Goal: Navigation & Orientation: Find specific page/section

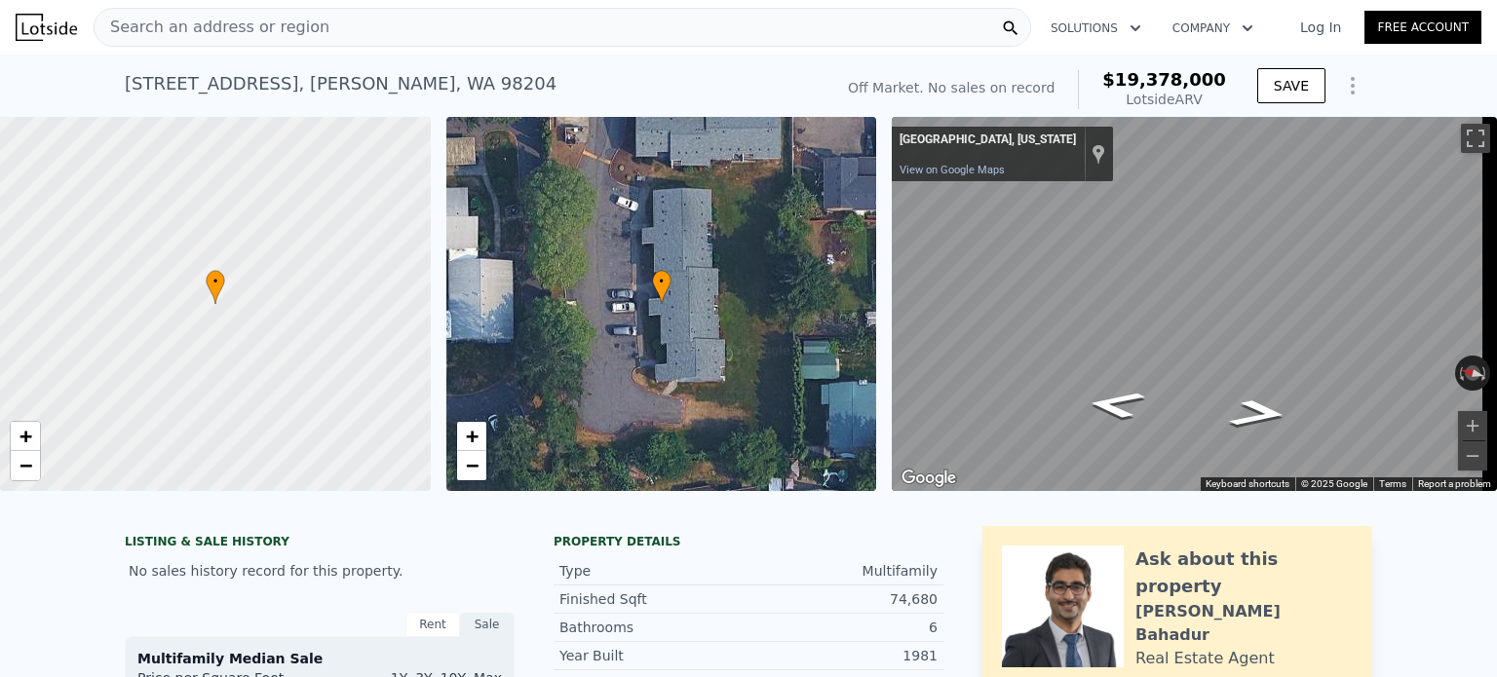
click at [232, 38] on span "Search an address or region" at bounding box center [212, 27] width 235 height 23
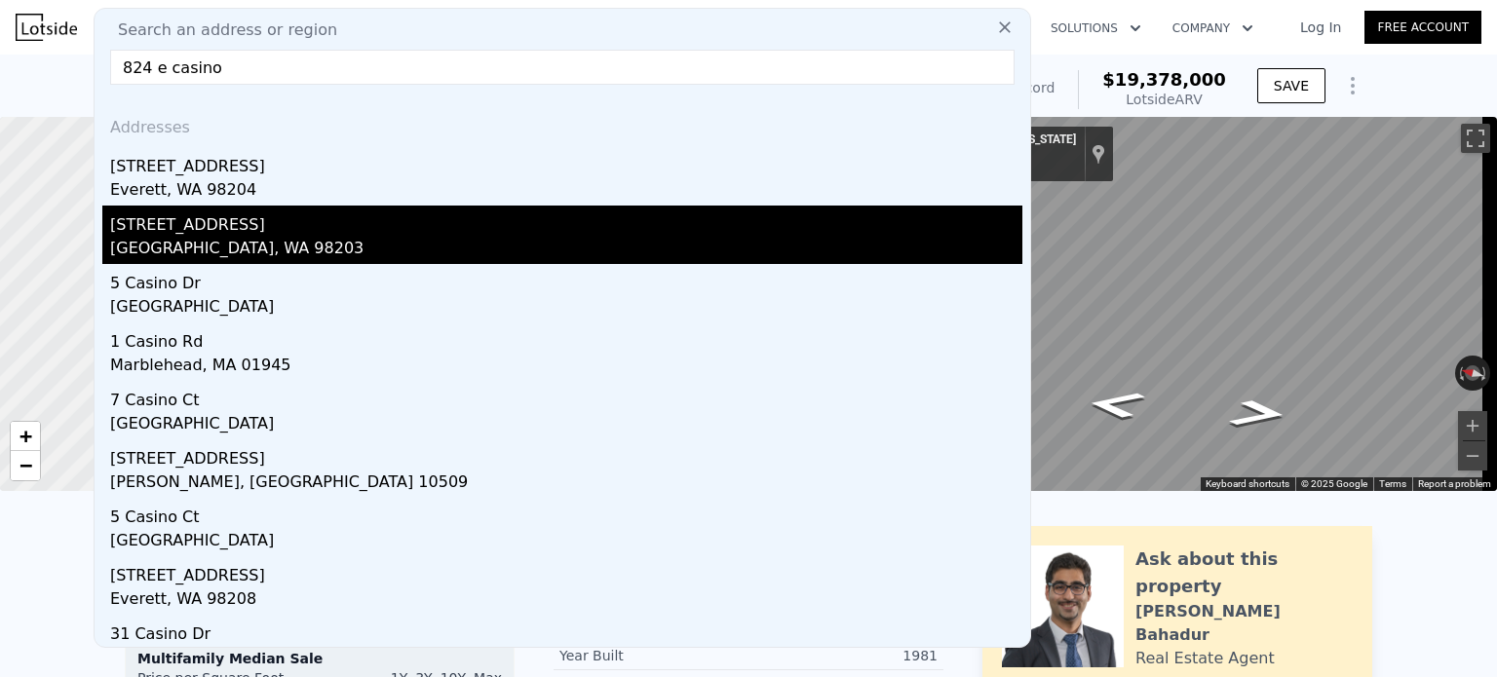
type input "824 e casino"
click at [172, 245] on div "[GEOGRAPHIC_DATA], WA 98203" at bounding box center [566, 250] width 912 height 27
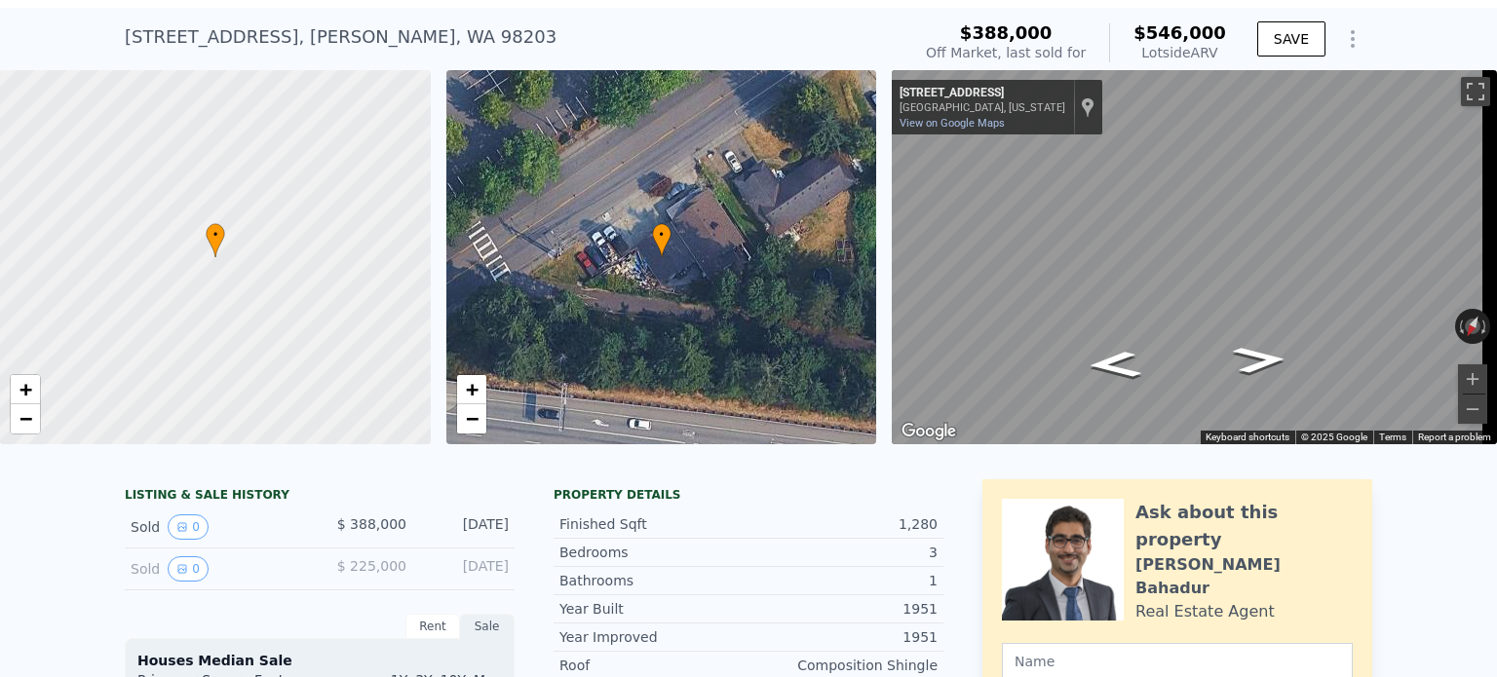
scroll to position [7, 0]
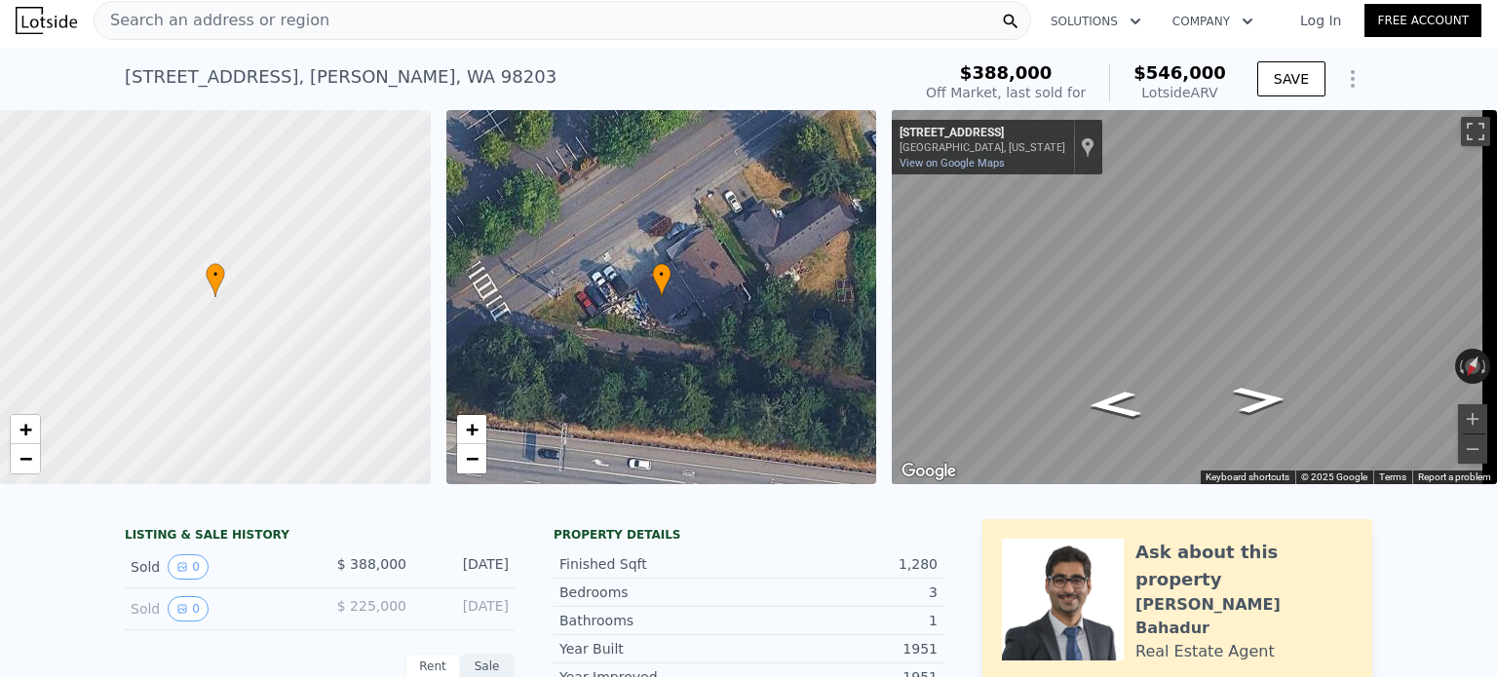
click at [1323, 28] on link "Log In" at bounding box center [1321, 20] width 88 height 19
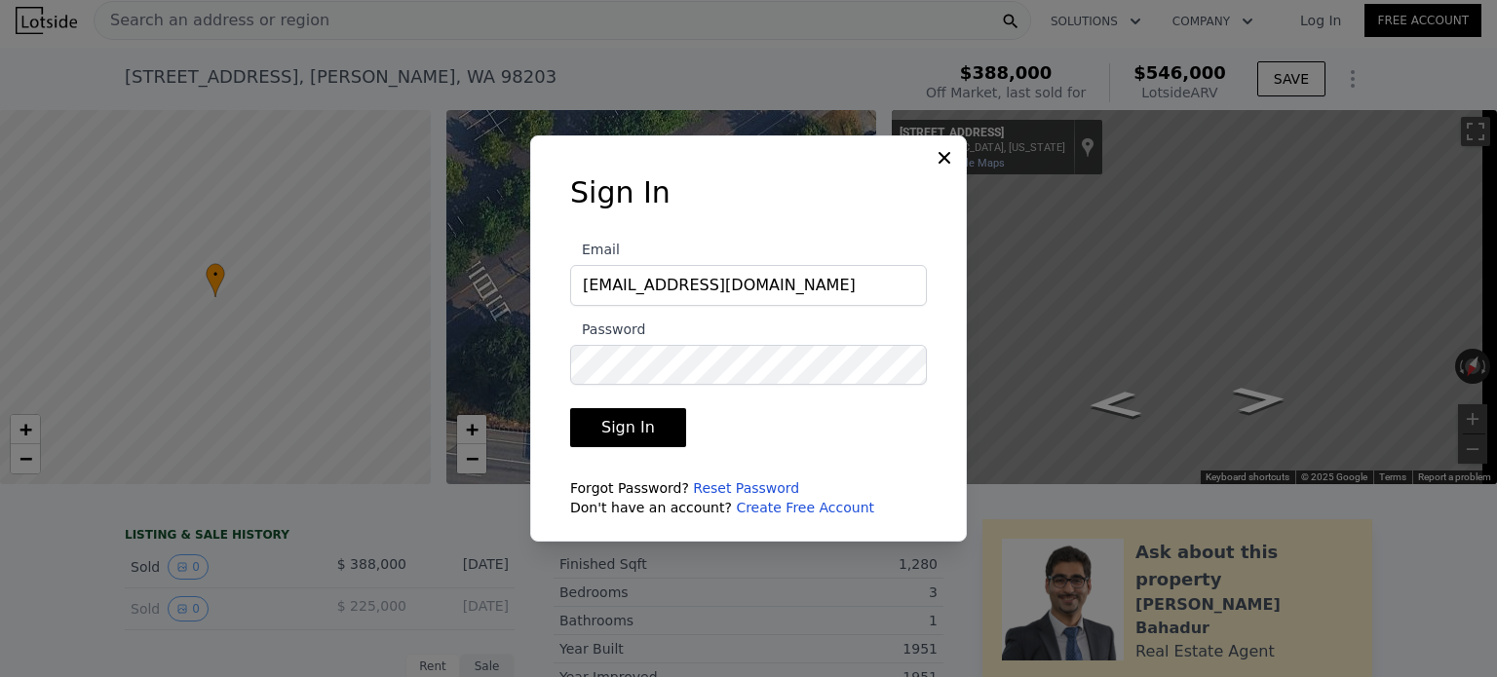
type input "[EMAIL_ADDRESS][DOMAIN_NAME]"
click at [570, 408] on button "Sign In" at bounding box center [628, 427] width 116 height 39
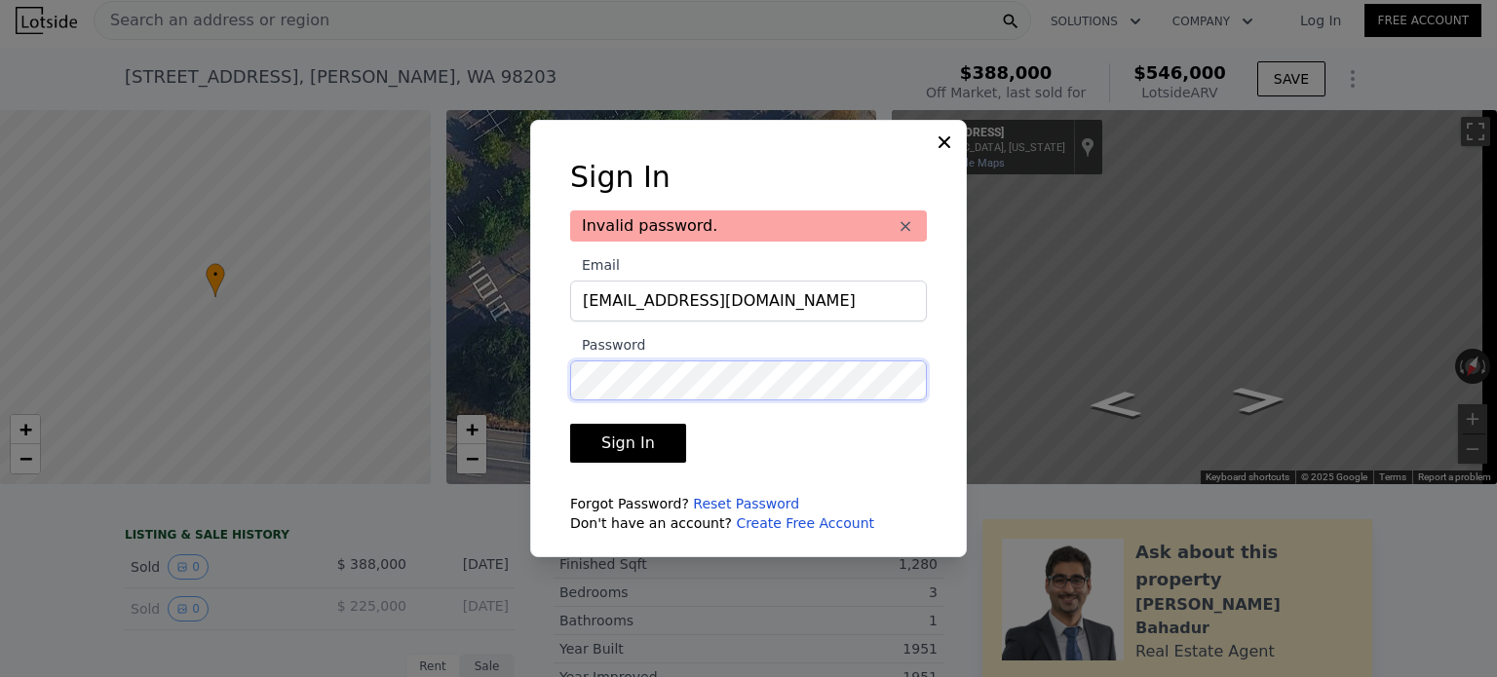
click at [512, 435] on div "​ Sign In Invalid password. × Email [EMAIL_ADDRESS][DOMAIN_NAME] Password Sign …" at bounding box center [748, 338] width 1497 height 677
click at [570, 424] on button "Sign In" at bounding box center [628, 443] width 116 height 39
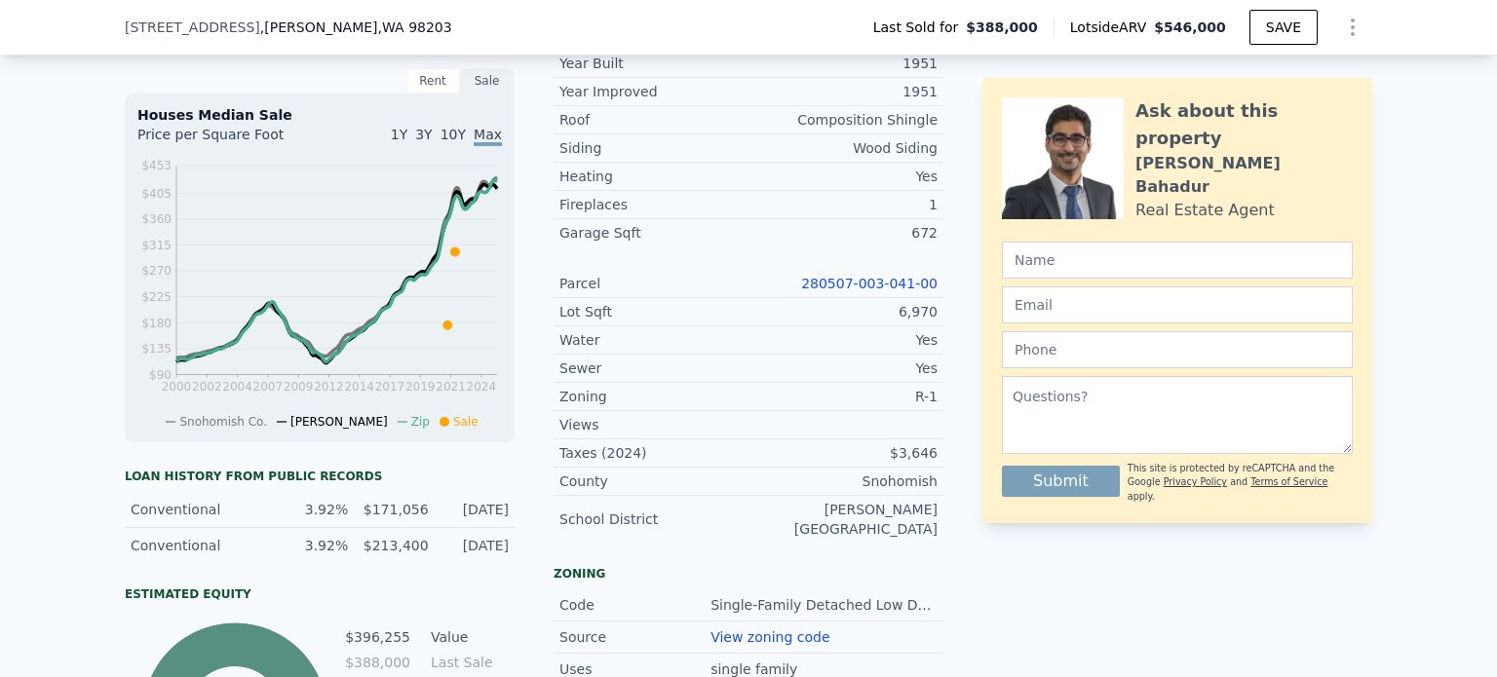
scroll to position [585, 0]
click at [846, 292] on link "280507-003-041-00" at bounding box center [869, 285] width 136 height 16
